Goal: Check status: Check status

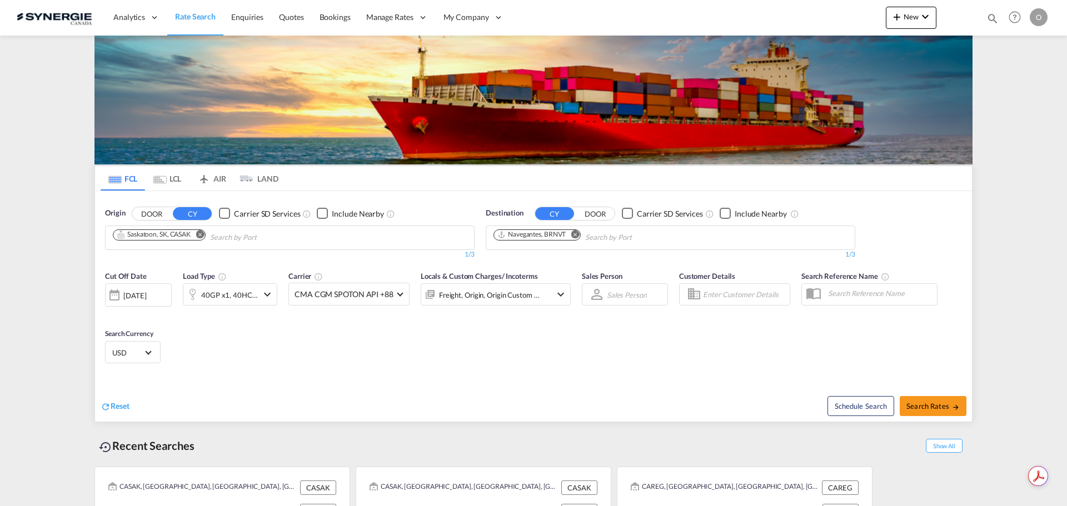
click at [997, 16] on md-icon "icon-magnify" at bounding box center [993, 18] width 12 height 12
click at [821, 17] on select "Bookings Quotes Enquiries" at bounding box center [815, 18] width 53 height 20
select select "Quotes"
click at [789, 8] on select "Bookings Quotes Enquiries" at bounding box center [815, 18] width 53 height 20
click at [878, 14] on input at bounding box center [909, 17] width 138 height 19
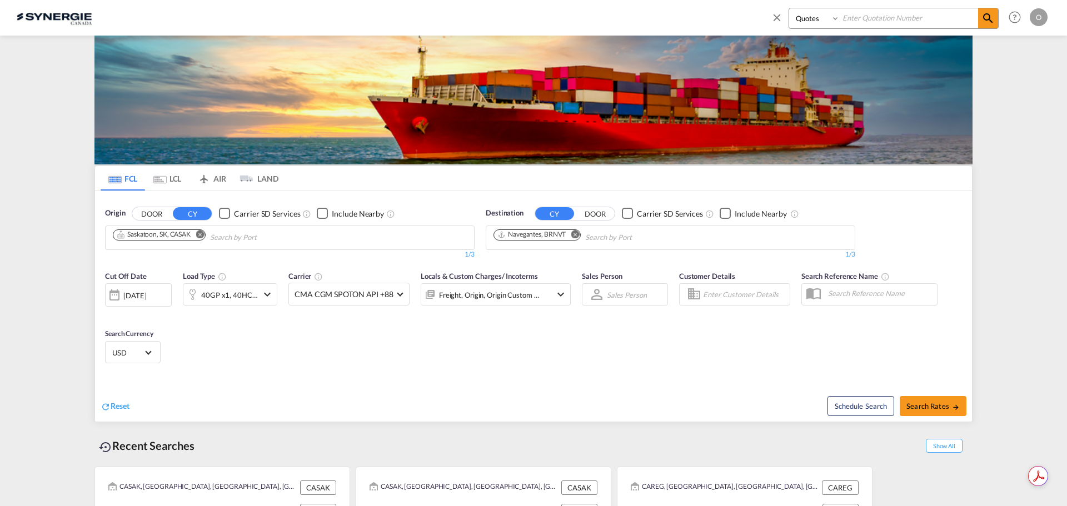
paste input "SYC000012769-A"
type input "SYC000012769-A"
click at [991, 21] on md-icon "icon-magnify" at bounding box center [988, 18] width 13 height 13
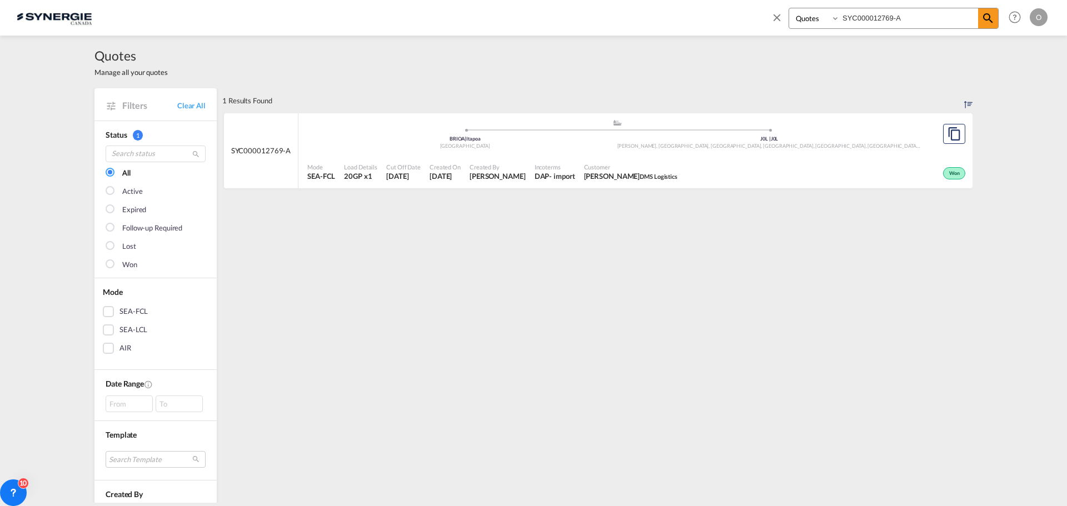
click at [679, 153] on div ".a{fill:#aaa8ad;} .a{fill:#aaa8ad;} BRIOA | Itapoa Brazil J0L | J0L [PERSON_NAM…" at bounding box center [617, 137] width 620 height 36
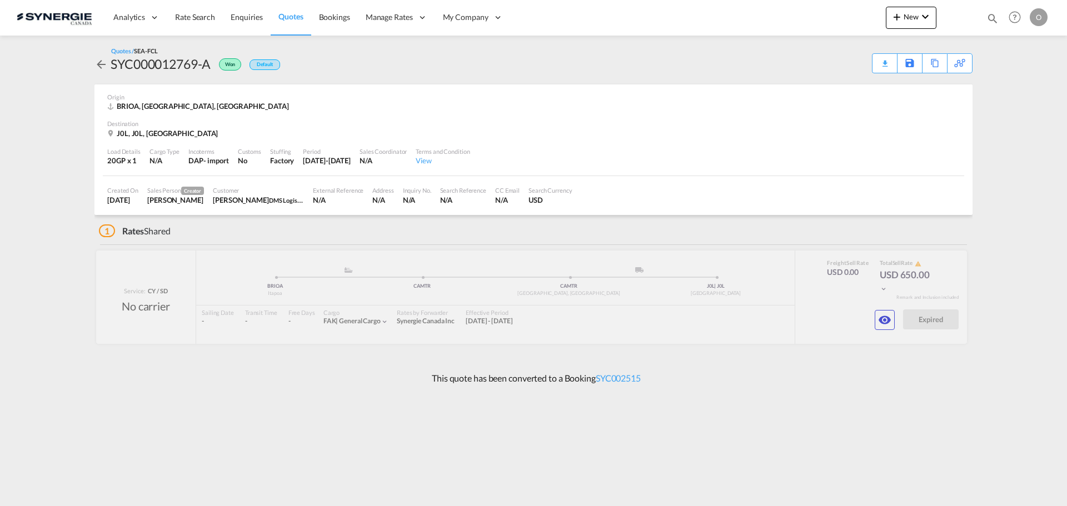
click at [879, 321] on md-icon "icon-eye" at bounding box center [884, 320] width 13 height 13
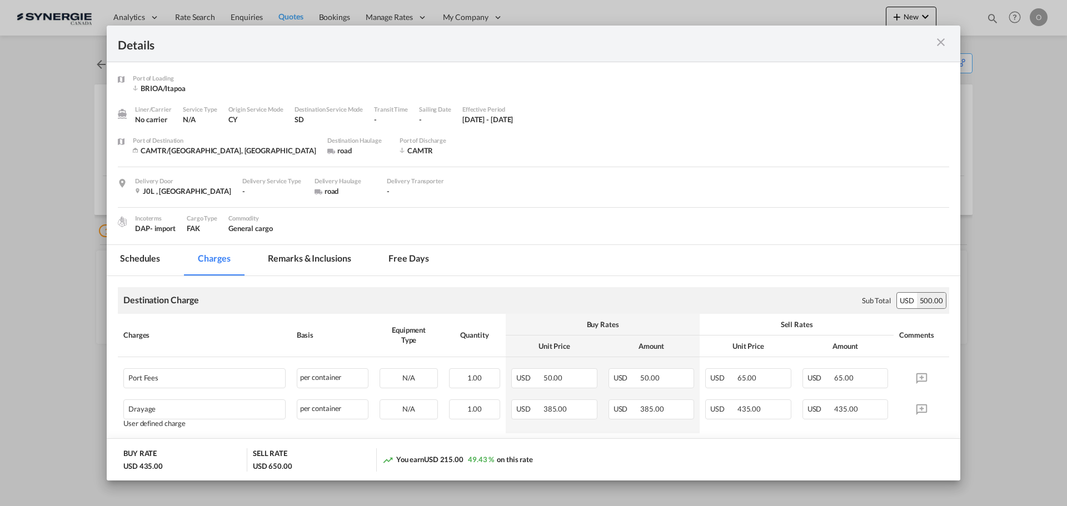
click at [304, 256] on md-tab-item "Remarks & Inclusions" at bounding box center [310, 260] width 110 height 31
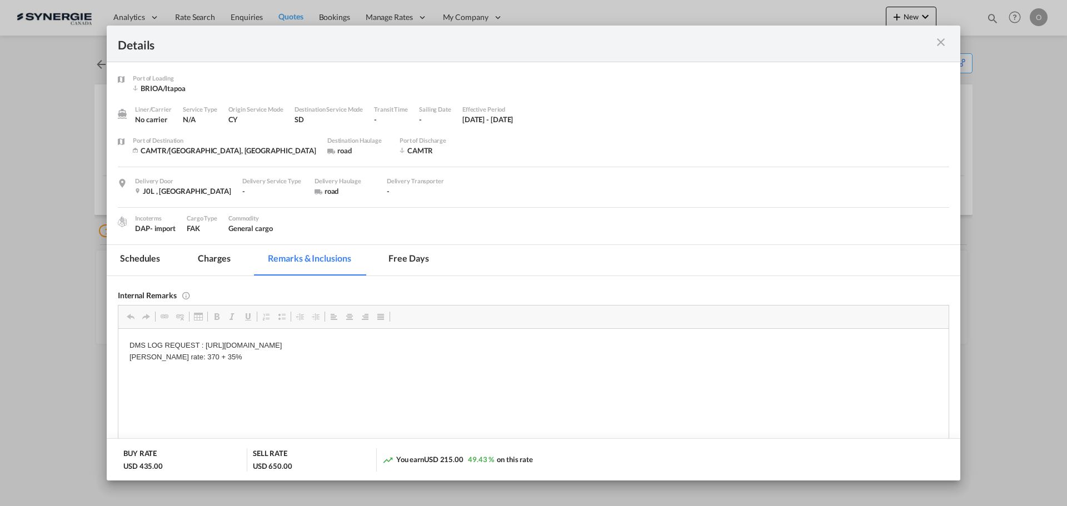
click at [156, 258] on md-tab-item "Schedules" at bounding box center [140, 260] width 67 height 31
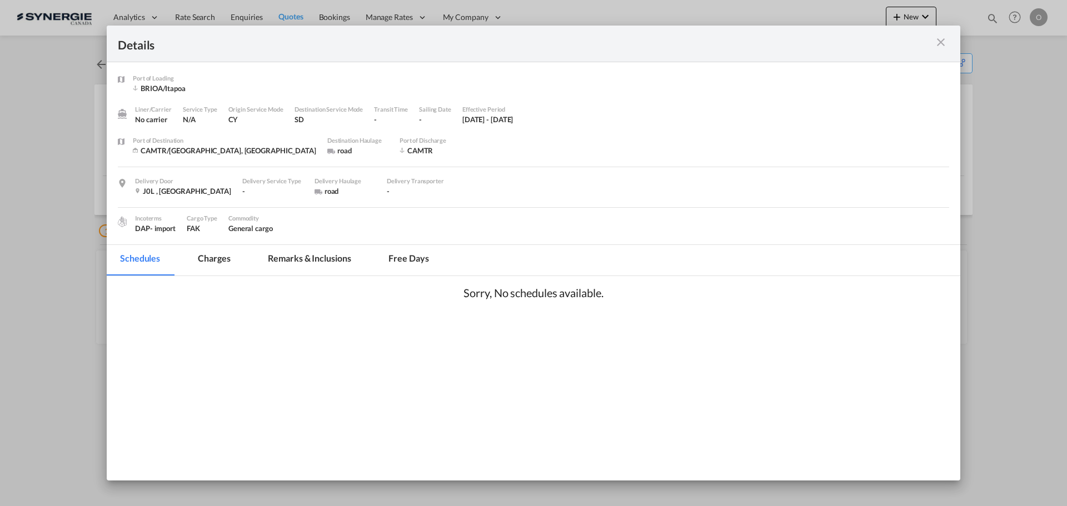
click at [309, 262] on md-tab-item "Remarks & Inclusions" at bounding box center [310, 260] width 110 height 31
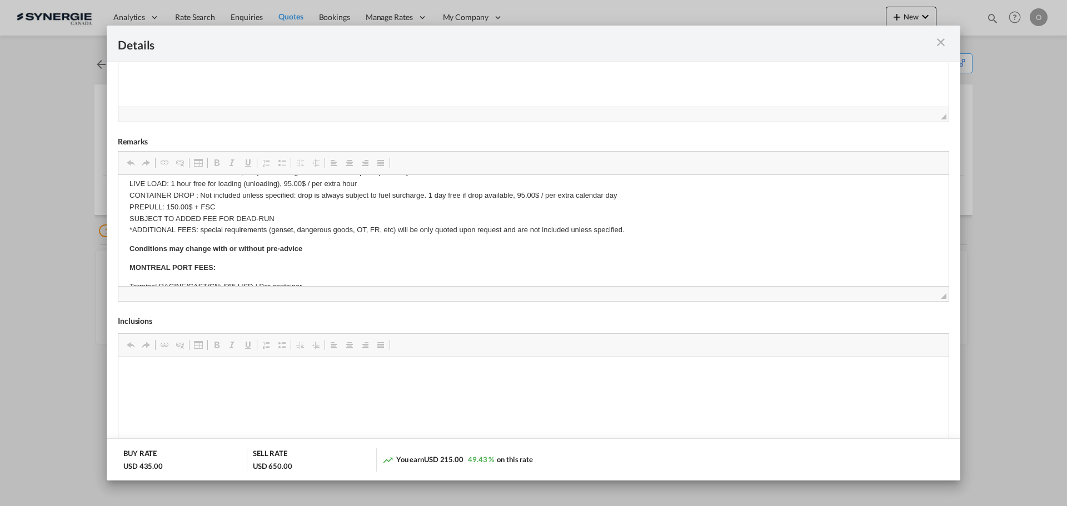
scroll to position [252, 0]
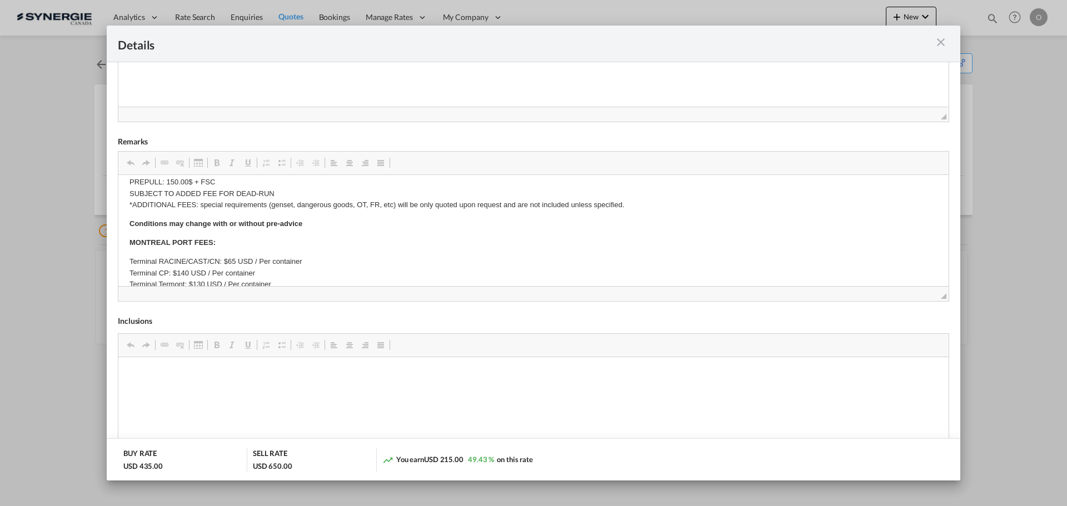
click at [945, 43] on md-icon "icon-close m-3 fg-AAA8AD cursor" at bounding box center [941, 42] width 13 height 13
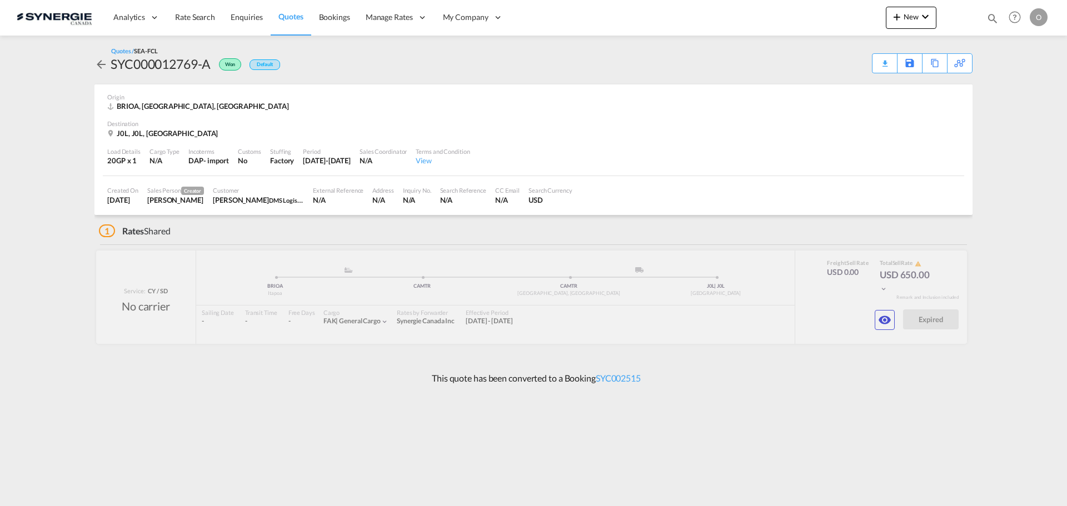
scroll to position [0, 0]
